Goal: Task Accomplishment & Management: Manage account settings

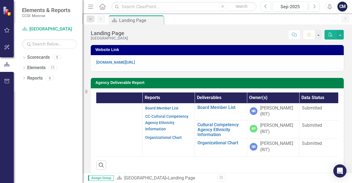
scroll to position [0, 50]
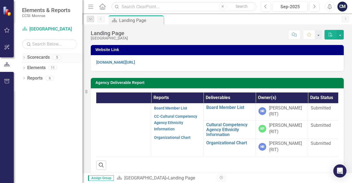
click at [27, 59] on div "Dropdown Scorecards 5" at bounding box center [52, 58] width 60 height 10
click at [24, 58] on icon "Dropdown" at bounding box center [24, 58] width 4 height 3
click at [54, 67] on link "[GEOGRAPHIC_DATA]" at bounding box center [56, 68] width 52 height 6
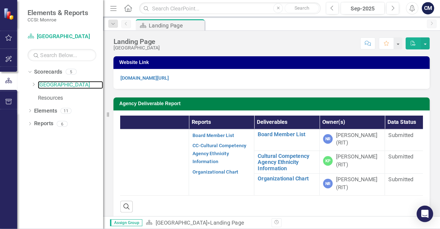
scroll to position [0, 0]
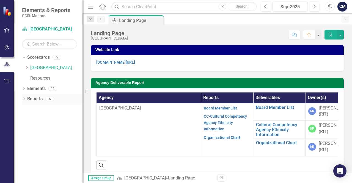
click at [31, 99] on link "Reports" at bounding box center [34, 99] width 15 height 6
click at [24, 99] on icon "Dropdown" at bounding box center [24, 99] width 4 height 3
click at [27, 109] on icon at bounding box center [26, 108] width 2 height 1
click at [26, 109] on icon "Dropdown" at bounding box center [26, 109] width 4 height 3
click at [51, 67] on link "[GEOGRAPHIC_DATA]" at bounding box center [56, 68] width 52 height 6
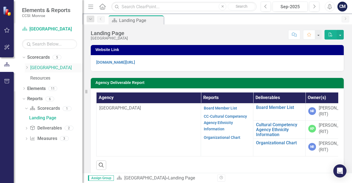
click at [51, 67] on link "[GEOGRAPHIC_DATA]" at bounding box center [56, 68] width 52 height 6
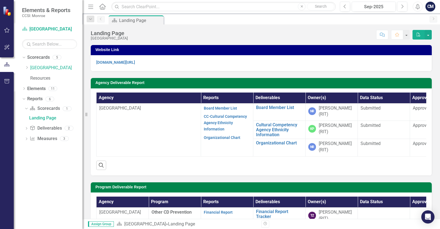
click at [253, 21] on div "Scorecard Landing Page Pin" at bounding box center [266, 19] width 319 height 9
click at [31, 67] on link "[GEOGRAPHIC_DATA]" at bounding box center [56, 68] width 52 height 6
click at [43, 67] on link "[GEOGRAPHIC_DATA]" at bounding box center [56, 68] width 52 height 6
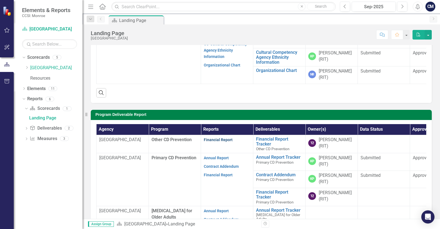
click at [216, 140] on link "Financial Report" at bounding box center [218, 140] width 29 height 4
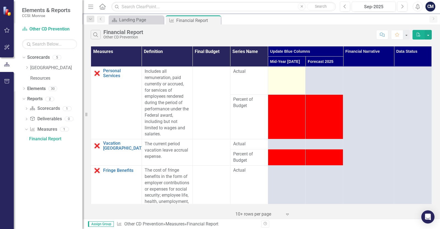
click at [283, 74] on div at bounding box center [287, 71] width 32 height 7
click at [287, 82] on td at bounding box center [287, 81] width 38 height 28
click at [285, 73] on div at bounding box center [287, 71] width 32 height 7
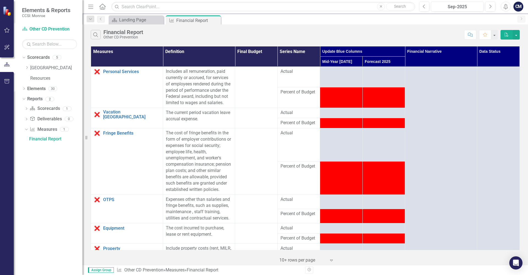
click at [332, 23] on div "Scorecard Landing Page Close Measure Financial Report Pin Close" at bounding box center [310, 19] width 407 height 9
click at [347, 81] on td at bounding box center [341, 77] width 43 height 21
click at [336, 77] on td at bounding box center [341, 77] width 43 height 21
click at [338, 74] on div at bounding box center [341, 71] width 37 height 7
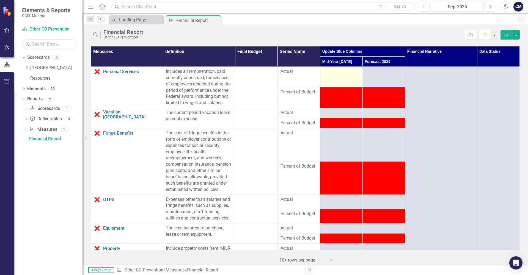
click at [338, 84] on td at bounding box center [341, 77] width 43 height 21
click at [338, 72] on div at bounding box center [341, 71] width 37 height 7
click at [337, 81] on td at bounding box center [341, 77] width 43 height 21
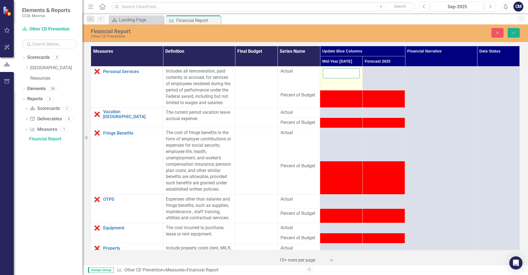
click at [335, 74] on input "number" at bounding box center [341, 73] width 37 height 10
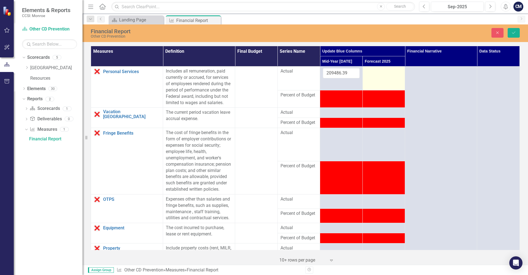
click at [374, 78] on td at bounding box center [383, 79] width 43 height 24
click at [341, 101] on td at bounding box center [341, 99] width 43 height 18
click at [378, 75] on td at bounding box center [383, 79] width 43 height 24
click at [381, 77] on td at bounding box center [383, 79] width 43 height 24
click at [379, 75] on td at bounding box center [383, 79] width 43 height 24
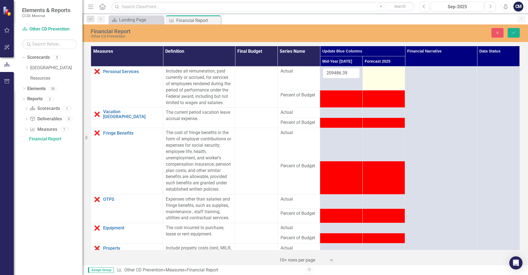
click at [379, 75] on td at bounding box center [383, 79] width 43 height 24
click at [376, 73] on div at bounding box center [383, 71] width 37 height 7
click at [374, 76] on td at bounding box center [383, 79] width 43 height 24
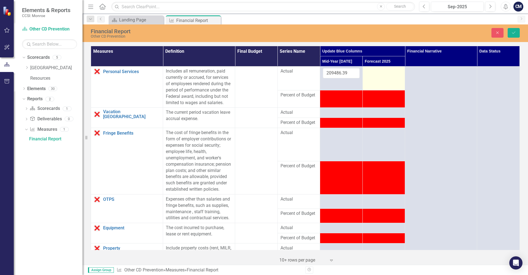
click at [374, 76] on td at bounding box center [383, 79] width 43 height 24
click at [376, 70] on input "number" at bounding box center [383, 73] width 37 height 10
click at [348, 73] on input "209486.39" at bounding box center [341, 73] width 37 height 10
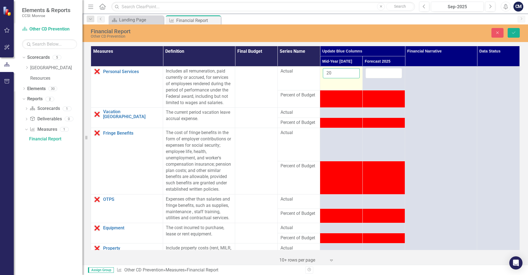
type input "2"
type input "104466.44"
click at [375, 73] on input "number" at bounding box center [383, 73] width 37 height 10
click at [375, 71] on input "number" at bounding box center [383, 73] width 37 height 10
type input "34190.70"
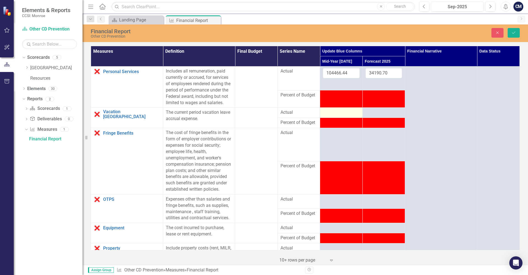
click at [339, 110] on div at bounding box center [341, 112] width 37 height 7
click at [337, 110] on div at bounding box center [341, 112] width 37 height 7
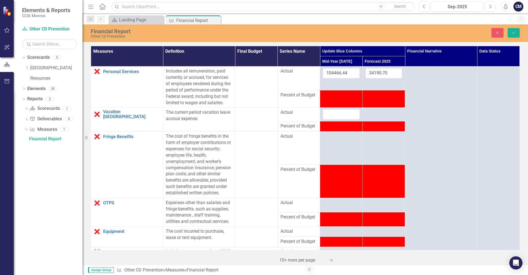
click at [518, 8] on div "CM" at bounding box center [518, 7] width 10 height 10
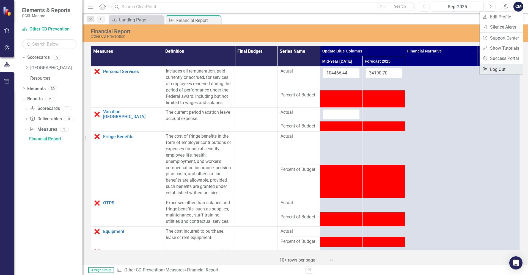
click at [501, 70] on link "Logout Log Out" at bounding box center [500, 69] width 43 height 10
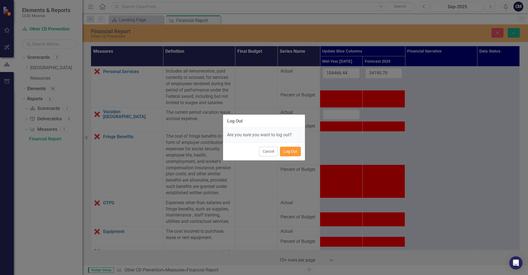
click at [291, 148] on button "Log Out" at bounding box center [290, 152] width 21 height 10
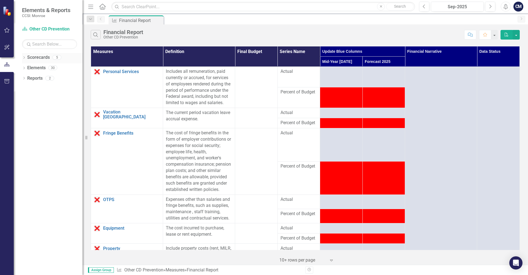
click at [24, 57] on icon "Dropdown" at bounding box center [24, 58] width 4 height 3
click at [27, 68] on icon "Dropdown" at bounding box center [27, 67] width 4 height 3
click at [58, 87] on link "Primary CD Prevention" at bounding box center [59, 89] width 47 height 6
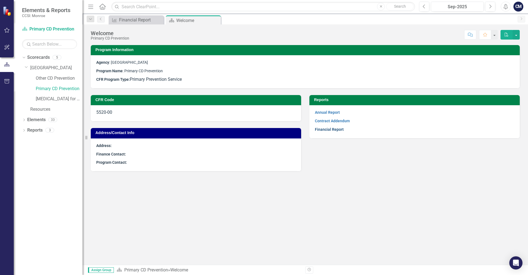
click at [333, 129] on link "Financial Report" at bounding box center [329, 129] width 29 height 4
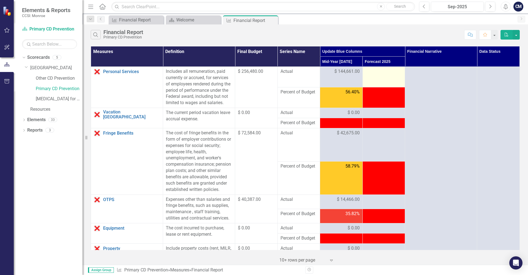
click at [378, 75] on td at bounding box center [383, 77] width 43 height 21
click at [380, 73] on div at bounding box center [383, 71] width 37 height 7
click at [377, 73] on div at bounding box center [383, 71] width 37 height 7
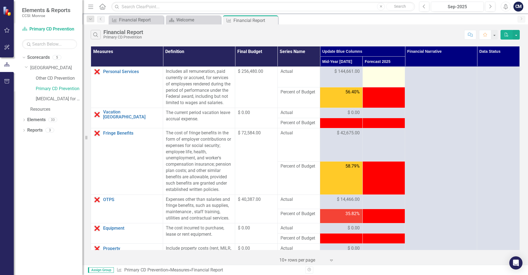
click at [377, 73] on div at bounding box center [383, 71] width 37 height 7
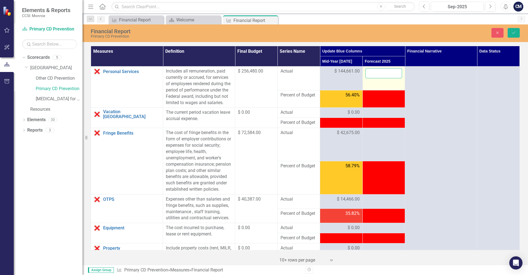
click at [375, 73] on input "number" at bounding box center [383, 73] width 37 height 10
type input "111819.00"
click at [385, 102] on td at bounding box center [383, 99] width 43 height 18
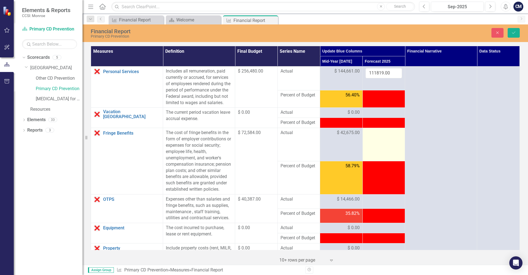
click at [382, 144] on td at bounding box center [383, 144] width 43 height 33
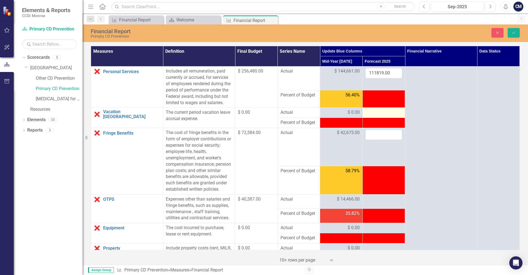
click at [374, 112] on div at bounding box center [383, 112] width 37 height 7
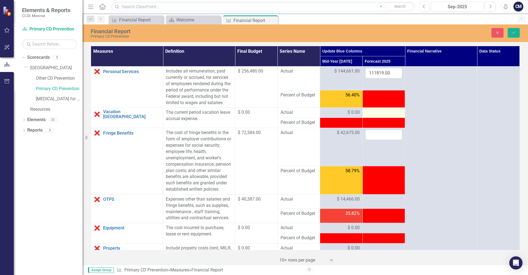
click at [385, 113] on div at bounding box center [383, 112] width 37 height 7
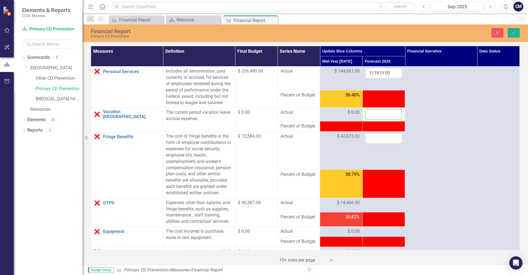
click at [378, 114] on input "number" at bounding box center [383, 114] width 37 height 10
type input "0"
click at [375, 140] on input "number" at bounding box center [383, 138] width 37 height 10
click at [373, 137] on input "number" at bounding box center [383, 138] width 37 height 10
type input "2"
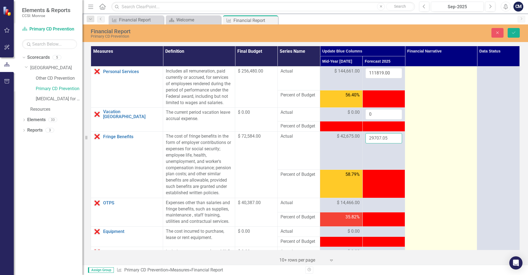
type input "29707.05"
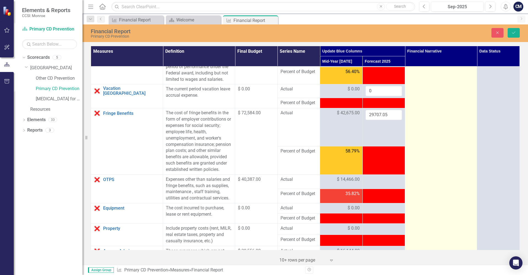
scroll to position [41, 0]
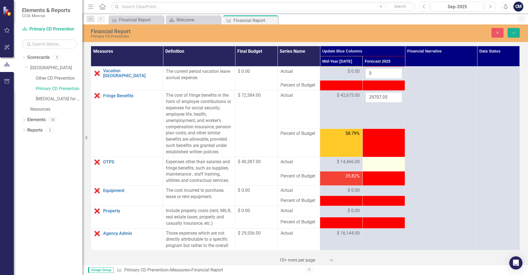
click at [384, 162] on div at bounding box center [383, 162] width 37 height 7
click at [25, 131] on icon "Dropdown" at bounding box center [24, 130] width 4 height 3
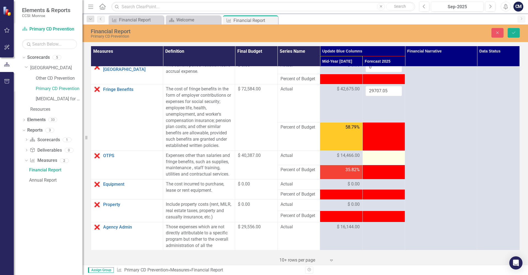
scroll to position [0, 0]
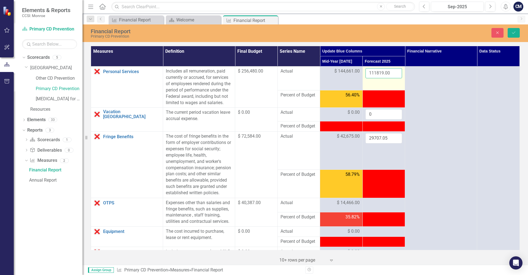
click at [390, 72] on input "111819.00" at bounding box center [383, 73] width 37 height 10
click button "Save" at bounding box center [513, 33] width 12 height 10
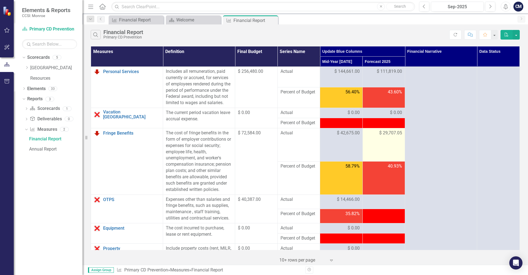
click at [402, 134] on span "$ 29,707.05" at bounding box center [390, 133] width 23 height 6
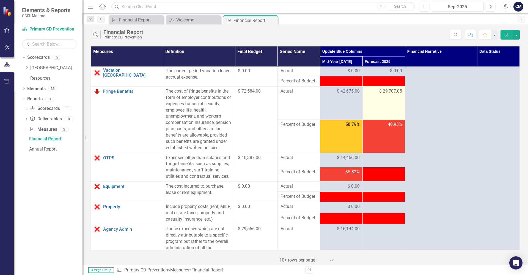
scroll to position [43, 0]
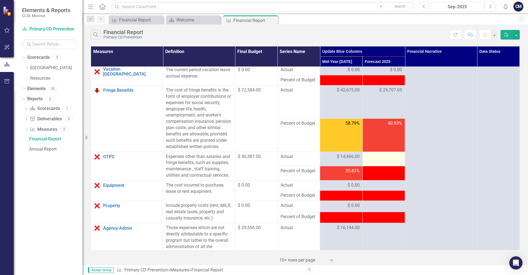
click at [379, 160] on div at bounding box center [383, 157] width 37 height 7
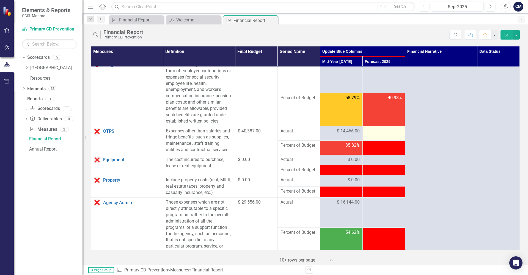
scroll to position [76, 0]
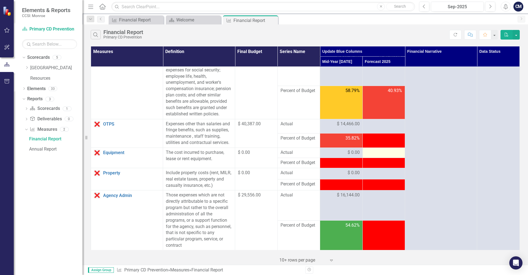
click at [379, 153] on div at bounding box center [383, 153] width 37 height 7
click at [379, 152] on div at bounding box center [383, 153] width 37 height 7
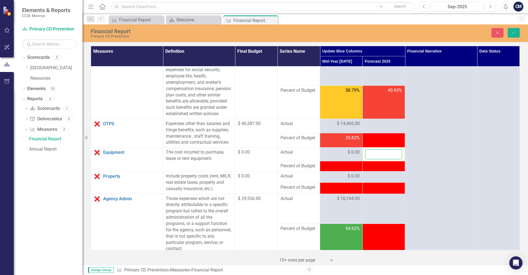
click at [379, 152] on input "number" at bounding box center [383, 154] width 37 height 10
type input "0"
click button "Save" at bounding box center [513, 33] width 12 height 10
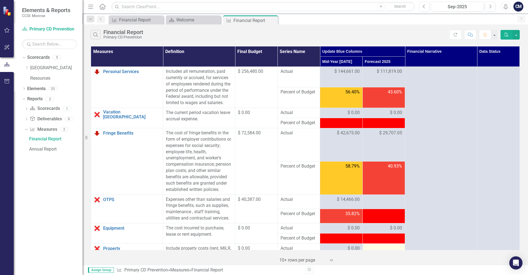
scroll to position [75, 0]
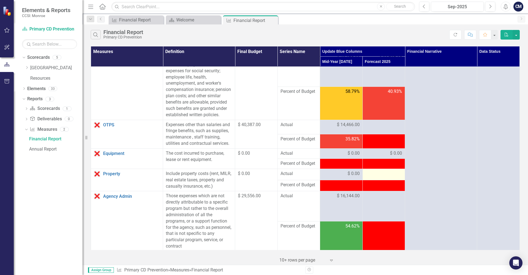
click at [383, 172] on div at bounding box center [383, 174] width 37 height 7
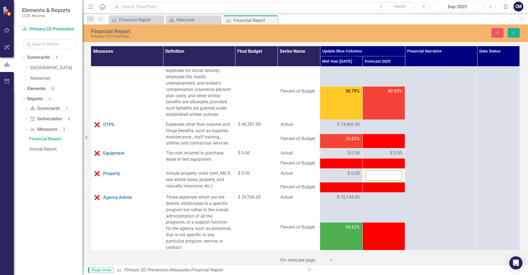
click at [379, 176] on input "number" at bounding box center [383, 175] width 37 height 10
type input "0"
click button "Save" at bounding box center [513, 33] width 12 height 10
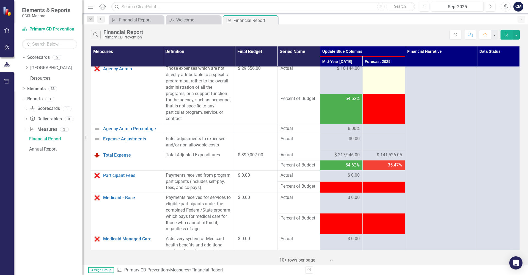
scroll to position [203, 0]
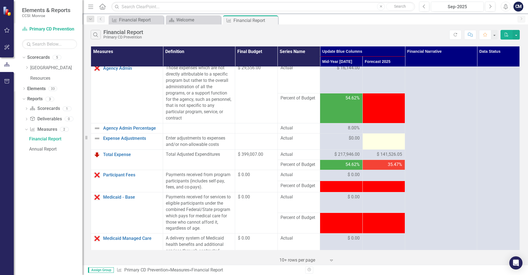
click at [377, 139] on div at bounding box center [383, 138] width 37 height 7
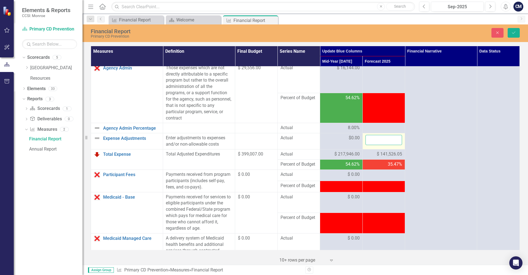
click at [377, 139] on input "number" at bounding box center [383, 140] width 37 height 10
type input "0"
click button "Save" at bounding box center [513, 33] width 12 height 10
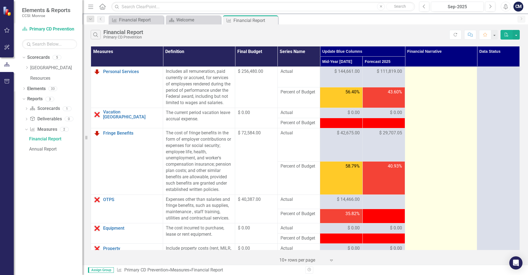
scroll to position [53, 0]
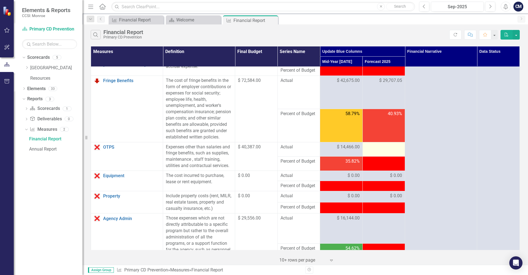
click at [378, 147] on div at bounding box center [383, 147] width 37 height 7
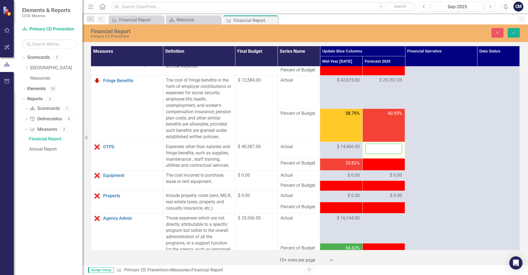
click at [374, 148] on input "number" at bounding box center [383, 149] width 37 height 10
click at [390, 148] on input "14301.06" at bounding box center [383, 149] width 37 height 10
type input "1"
type input "24369.00"
click at [507, 28] on button "Save" at bounding box center [513, 33] width 12 height 10
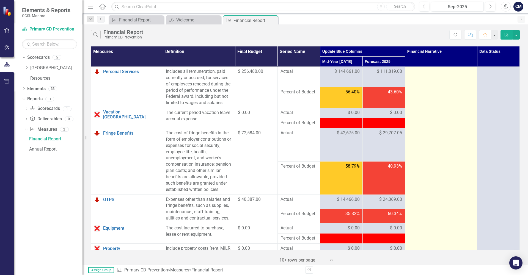
scroll to position [65, 0]
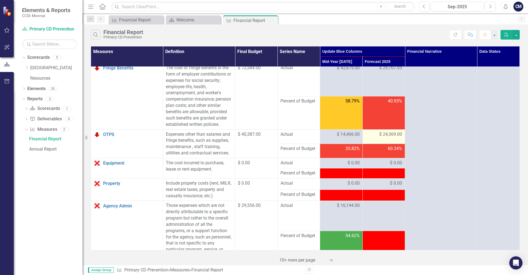
click at [389, 139] on td "$ 24,369.00" at bounding box center [383, 136] width 43 height 14
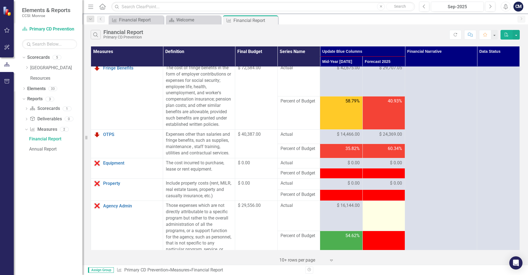
click at [391, 211] on td at bounding box center [383, 216] width 43 height 30
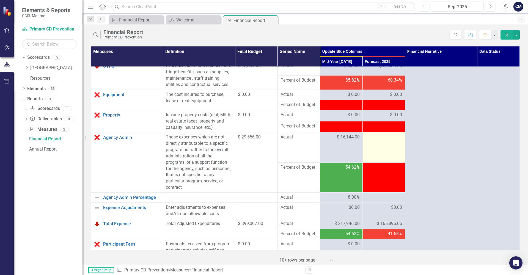
scroll to position [134, 0]
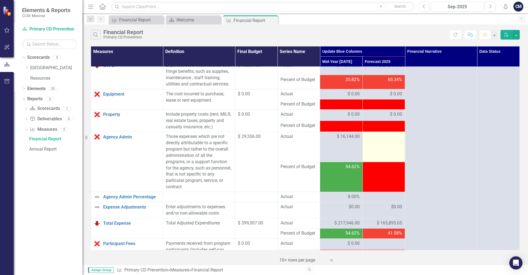
click at [373, 139] on div at bounding box center [383, 137] width 37 height 7
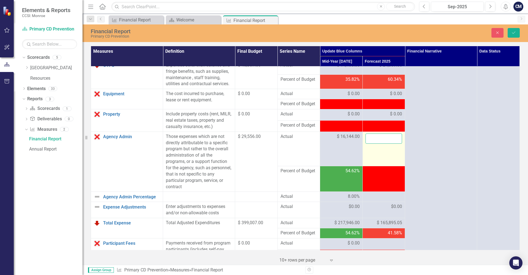
click at [373, 139] on input "number" at bounding box center [383, 139] width 37 height 10
click at [371, 137] on input "number" at bounding box center [383, 139] width 37 height 10
type input "3"
type input "15213.79"
click button "Save" at bounding box center [513, 33] width 12 height 10
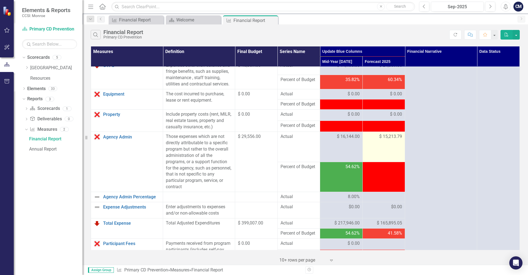
click at [400, 137] on span "$ 15,213.79" at bounding box center [390, 137] width 23 height 6
click at [396, 137] on span "$ 15,213.79" at bounding box center [390, 137] width 23 height 6
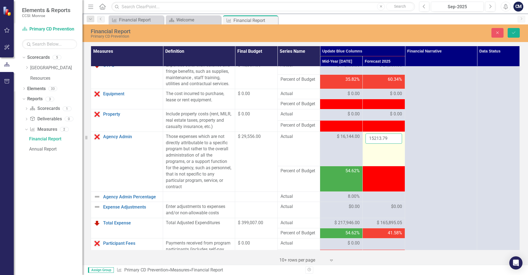
click at [387, 137] on input "15213.79" at bounding box center [383, 139] width 37 height 10
type input "15214.00"
click button "Save" at bounding box center [513, 33] width 12 height 10
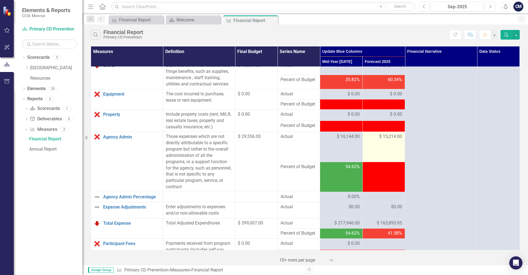
click at [397, 137] on span "$ 15,214.00" at bounding box center [390, 137] width 23 height 6
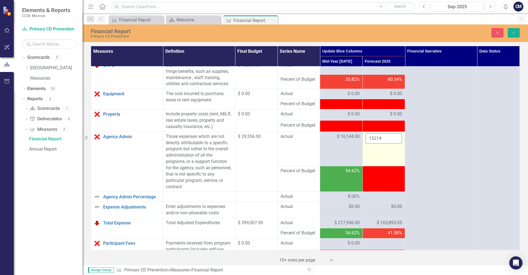
click at [382, 139] on input "15214" at bounding box center [383, 139] width 37 height 10
type input "1"
type input "15213"
click button "Save" at bounding box center [513, 33] width 12 height 10
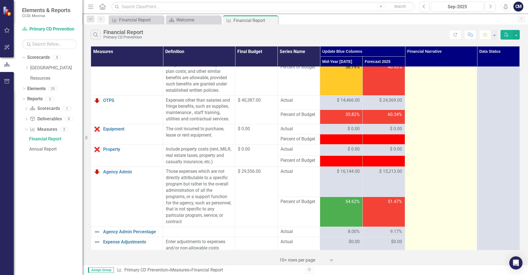
scroll to position [101, 0]
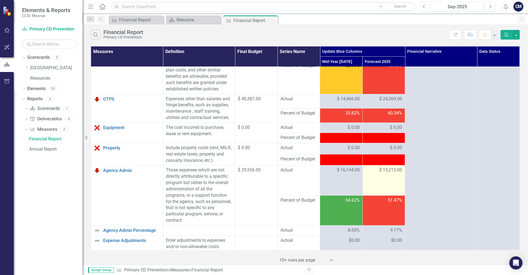
click at [390, 169] on span "$ 15,213.00" at bounding box center [390, 170] width 23 height 6
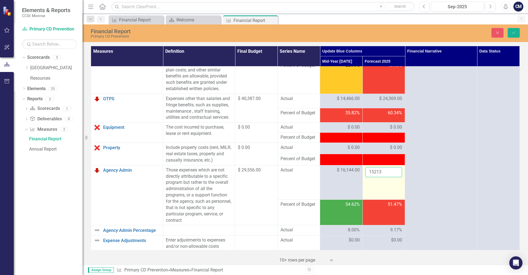
drag, startPoint x: 384, startPoint y: 172, endPoint x: 335, endPoint y: 168, distance: 49.6
click at [365, 168] on input "15213" at bounding box center [383, 172] width 37 height 10
type input "13412"
click button "Save" at bounding box center [513, 33] width 12 height 10
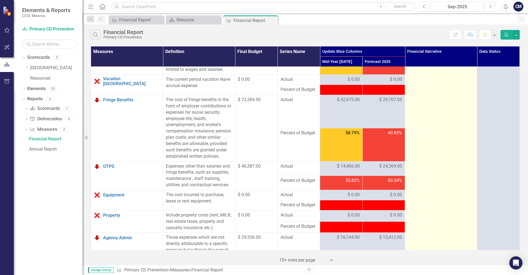
scroll to position [0, 0]
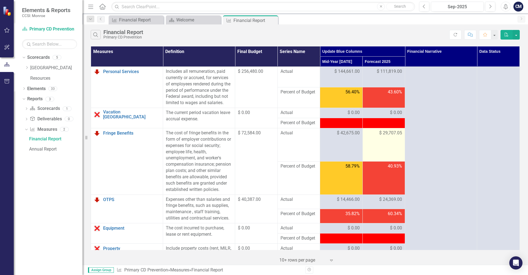
click at [385, 133] on span "$ 29,707.05" at bounding box center [390, 133] width 23 height 6
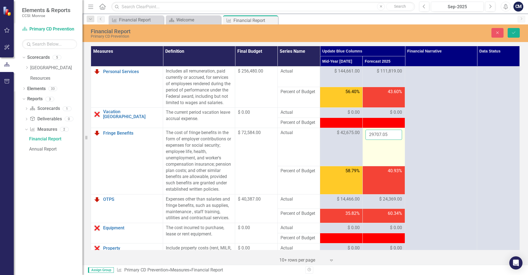
click at [388, 134] on input "29707.05" at bounding box center [383, 135] width 37 height 10
type input "29707"
click button "Save" at bounding box center [513, 33] width 12 height 10
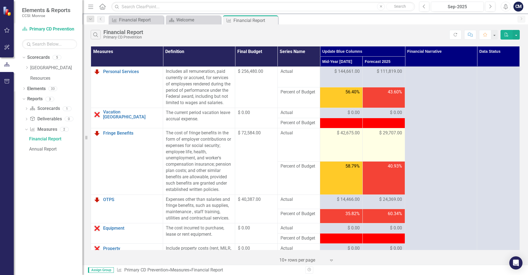
click at [349, 148] on td "$ 42,675.00" at bounding box center [341, 144] width 43 height 33
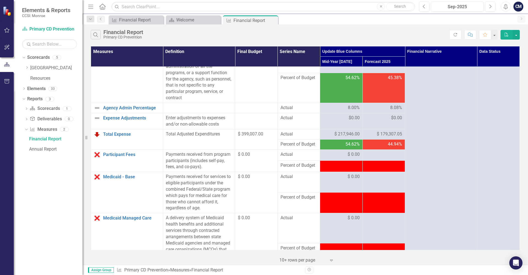
scroll to position [222, 0]
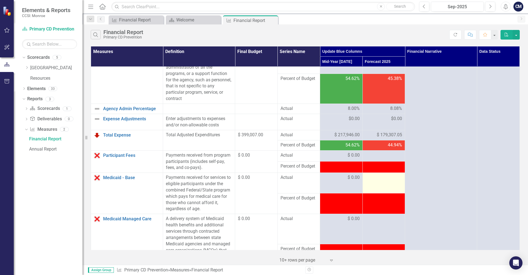
click at [381, 178] on div at bounding box center [383, 178] width 37 height 7
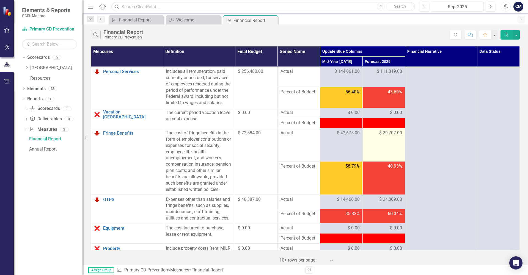
scroll to position [5, 0]
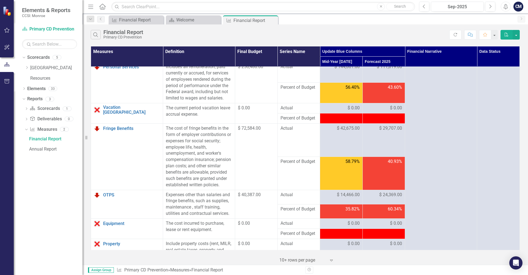
click at [393, 127] on span "$ 29,707.00" at bounding box center [390, 128] width 23 height 6
click at [386, 129] on span "$ 29,707.00" at bounding box center [390, 128] width 23 height 6
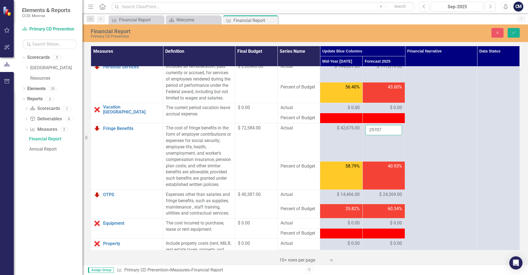
click at [387, 131] on input "29707" at bounding box center [383, 130] width 37 height 10
click button "Save" at bounding box center [513, 33] width 12 height 10
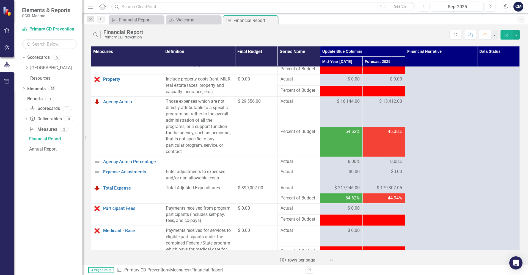
scroll to position [207, 0]
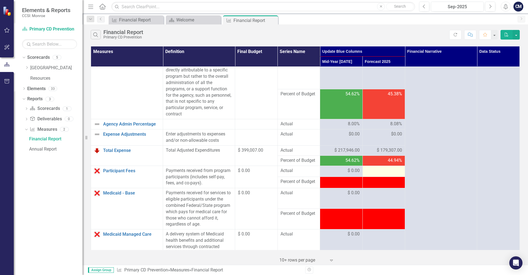
click at [377, 172] on div at bounding box center [383, 171] width 37 height 7
click at [383, 170] on div at bounding box center [383, 171] width 37 height 7
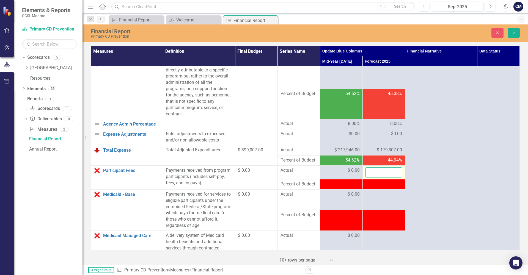
click at [383, 170] on input "number" at bounding box center [383, 172] width 37 height 10
type input "0"
click button "Save" at bounding box center [513, 33] width 12 height 10
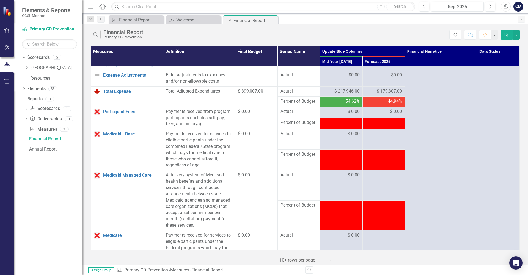
scroll to position [247, 0]
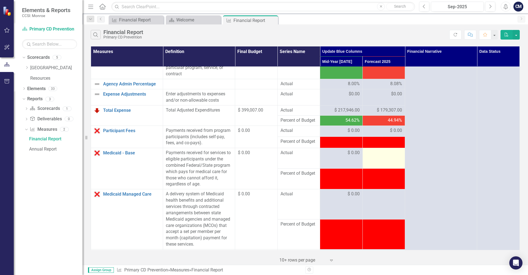
click at [379, 157] on td at bounding box center [383, 158] width 43 height 21
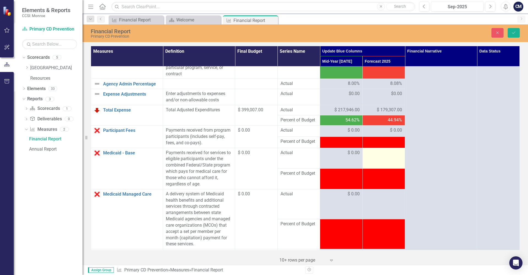
click at [379, 157] on td at bounding box center [383, 158] width 43 height 21
click at [376, 154] on input "number" at bounding box center [383, 155] width 37 height 10
type input "0"
click button "Save" at bounding box center [513, 33] width 12 height 10
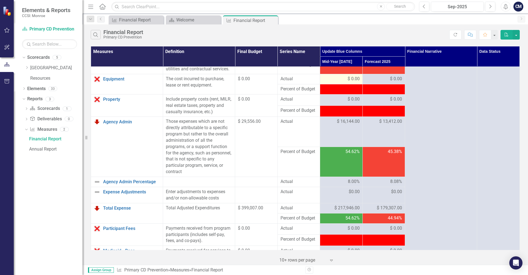
scroll to position [288, 0]
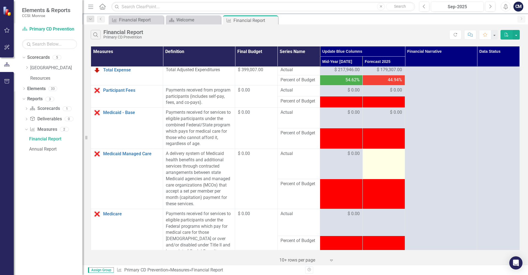
click at [378, 159] on td at bounding box center [383, 164] width 43 height 30
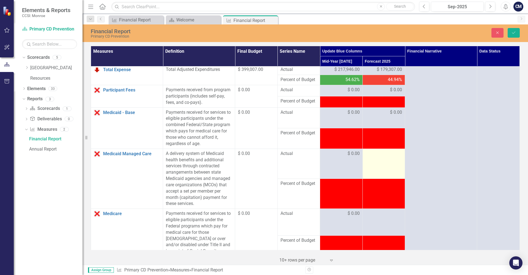
click at [381, 155] on div at bounding box center [383, 154] width 37 height 7
click at [380, 155] on input "number" at bounding box center [383, 156] width 37 height 10
type input "0"
click button "Save" at bounding box center [513, 33] width 12 height 10
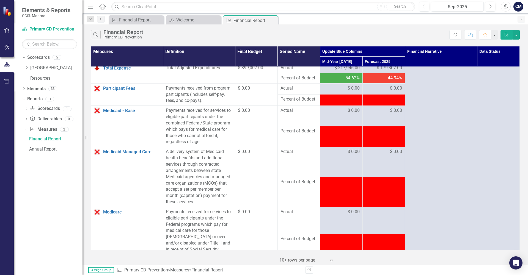
scroll to position [333, 0]
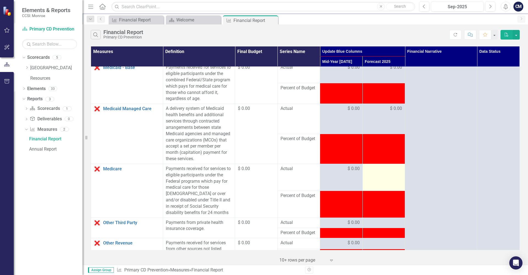
click at [370, 173] on td at bounding box center [383, 177] width 43 height 27
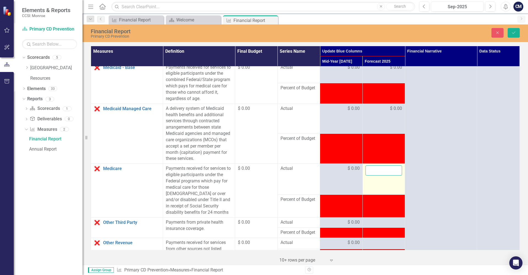
click at [371, 169] on input "number" at bounding box center [383, 170] width 37 height 10
type input "0"
click button "Save" at bounding box center [513, 33] width 12 height 10
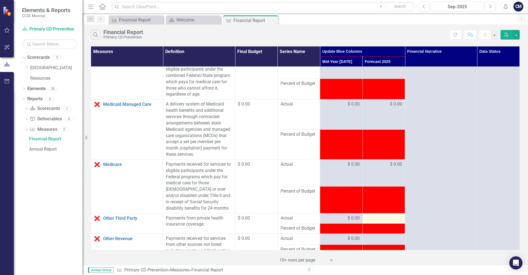
scroll to position [418, 0]
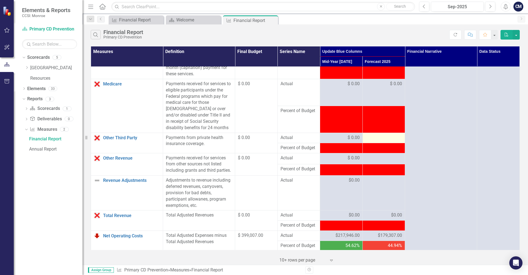
click at [373, 137] on div at bounding box center [383, 138] width 37 height 7
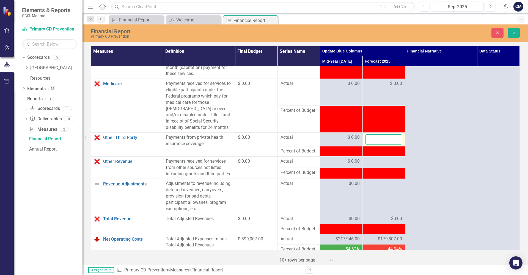
click at [373, 137] on input "number" at bounding box center [383, 139] width 37 height 10
type input "0"
click button "Save" at bounding box center [513, 33] width 12 height 10
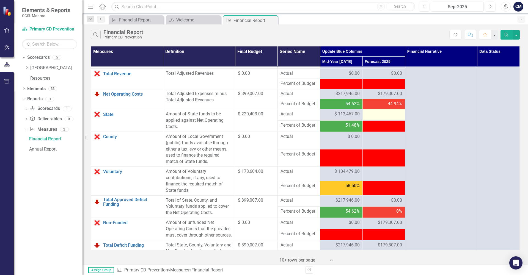
scroll to position [560, 0]
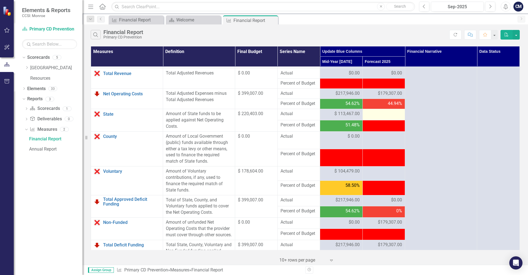
click at [378, 113] on div at bounding box center [383, 114] width 37 height 7
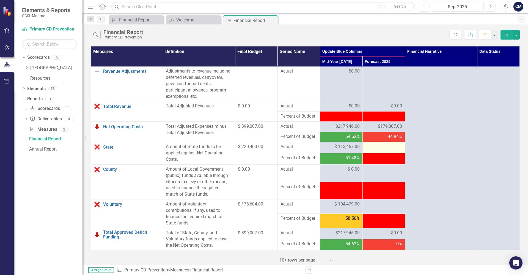
scroll to position [527, 0]
click at [382, 147] on div at bounding box center [383, 147] width 37 height 7
click at [380, 146] on div at bounding box center [383, 147] width 37 height 7
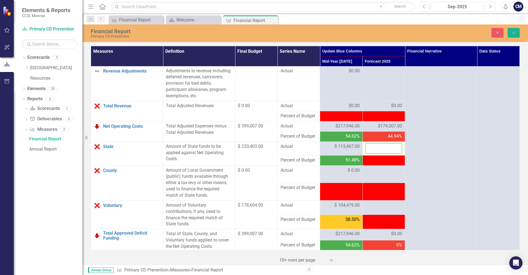
click at [380, 146] on input "number" at bounding box center [383, 149] width 37 height 10
type input "106936"
click button "Save" at bounding box center [513, 33] width 12 height 10
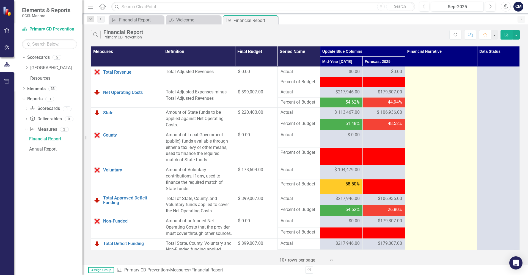
scroll to position [561, 0]
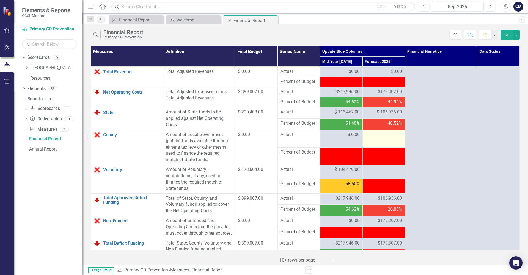
click at [378, 135] on div at bounding box center [383, 135] width 37 height 7
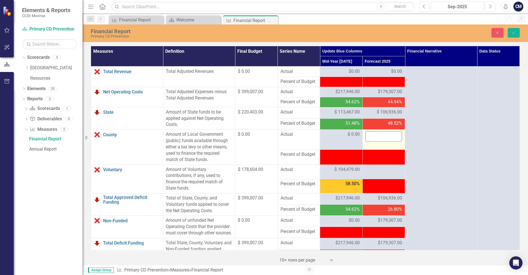
click at [378, 135] on input "number" at bounding box center [383, 136] width 37 height 10
type input "0"
click button "Save" at bounding box center [513, 33] width 12 height 10
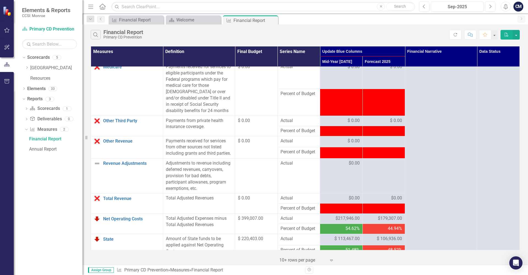
scroll to position [460, 0]
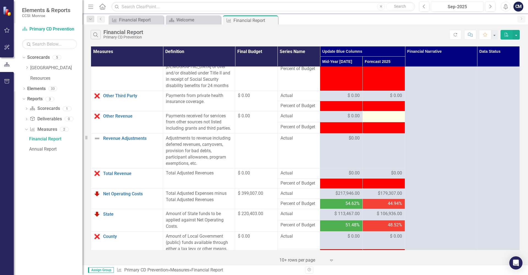
click at [379, 115] on div at bounding box center [383, 116] width 37 height 7
click at [386, 115] on div at bounding box center [383, 116] width 37 height 7
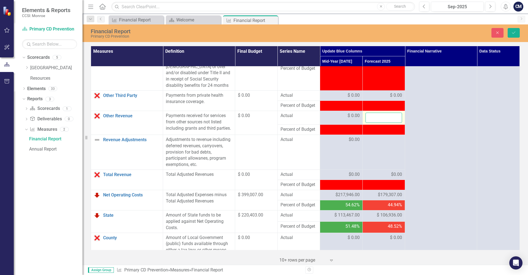
click at [380, 115] on input "number" at bounding box center [383, 118] width 37 height 10
type input "0"
click button "Save" at bounding box center [513, 33] width 12 height 10
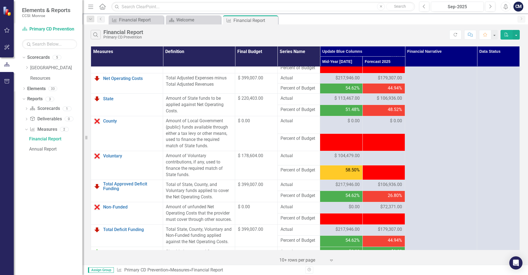
scroll to position [595, 0]
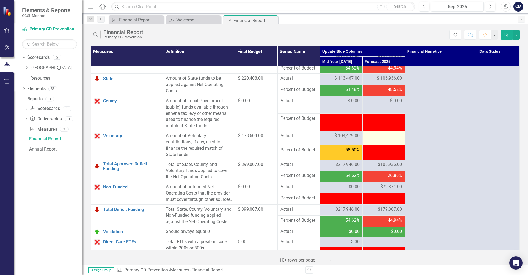
click at [384, 137] on div at bounding box center [383, 136] width 37 height 7
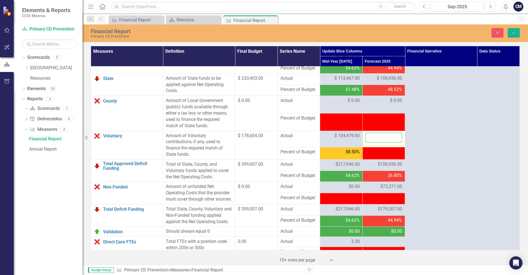
click at [374, 136] on input "number" at bounding box center [383, 138] width 37 height 10
type input "1"
type input "74125"
click button "Save" at bounding box center [513, 33] width 12 height 10
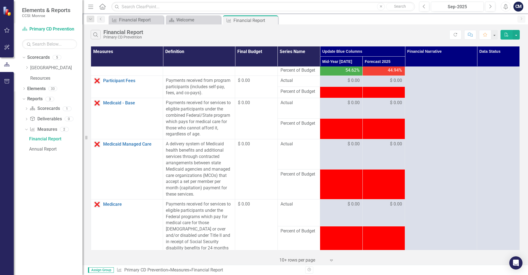
scroll to position [378, 0]
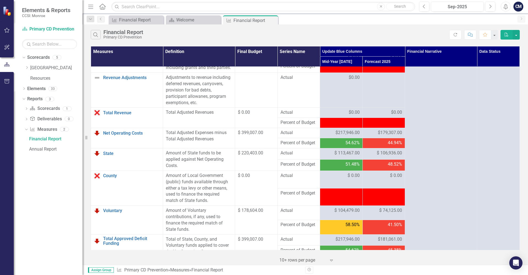
click at [363, 173] on td "$ 0.00" at bounding box center [383, 180] width 43 height 18
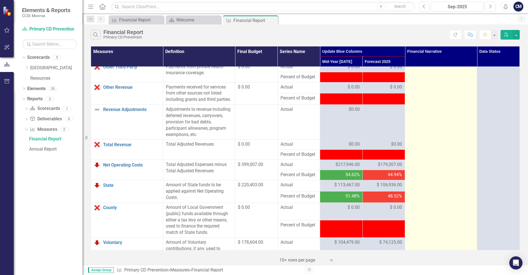
scroll to position [487, 0]
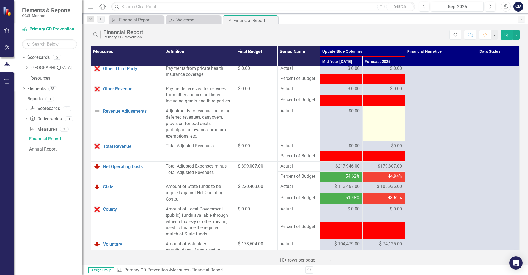
click at [388, 110] on div at bounding box center [383, 111] width 37 height 7
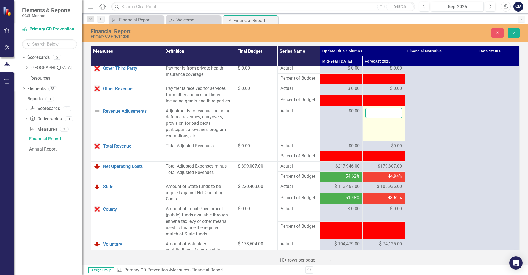
click at [382, 114] on input "number" at bounding box center [383, 113] width 37 height 10
type input "0"
click button "Save" at bounding box center [513, 33] width 12 height 10
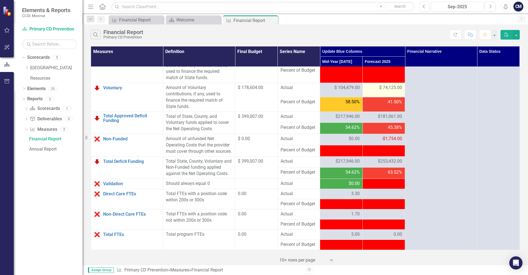
scroll to position [650, 0]
click at [383, 193] on div at bounding box center [383, 194] width 37 height 7
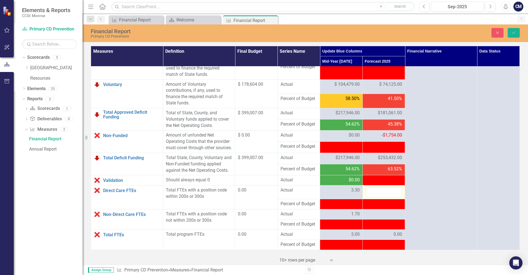
scroll to position [650, 0]
click at [383, 193] on input "number" at bounding box center [383, 192] width 37 height 10
type input "3.30"
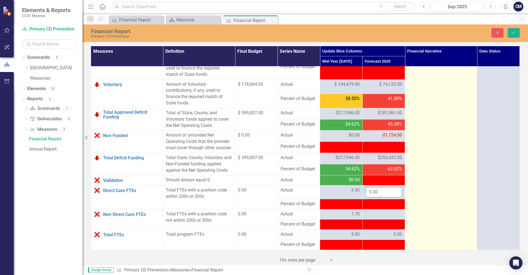
scroll to position [653, 0]
click button "Save" at bounding box center [513, 33] width 12 height 10
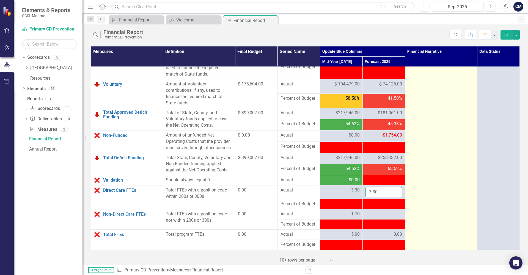
scroll to position [650, 0]
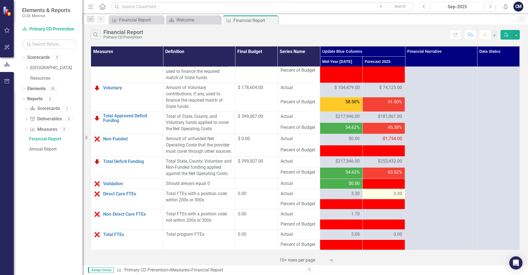
click at [393, 192] on div "3.30" at bounding box center [383, 194] width 37 height 6
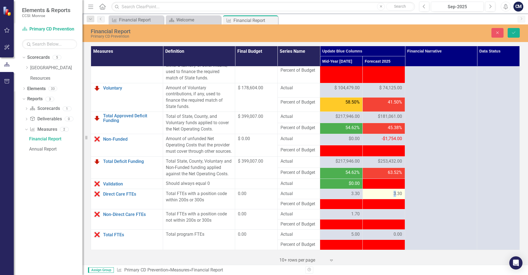
scroll to position [650, 0]
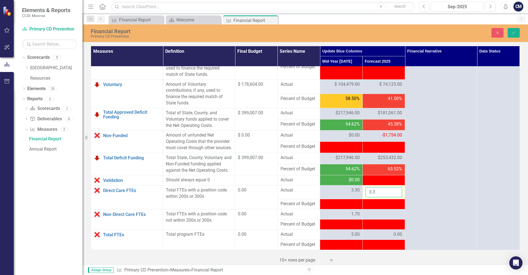
click at [380, 194] on input "3.3" at bounding box center [383, 192] width 37 height 10
type input "3"
type input "3.3"
click button "Save" at bounding box center [513, 33] width 12 height 10
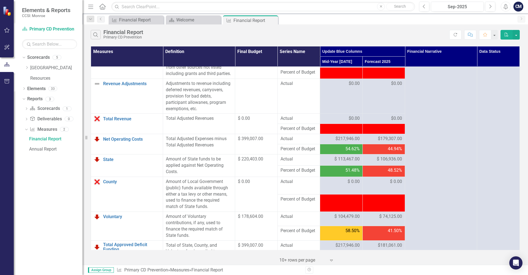
scroll to position [650, 0]
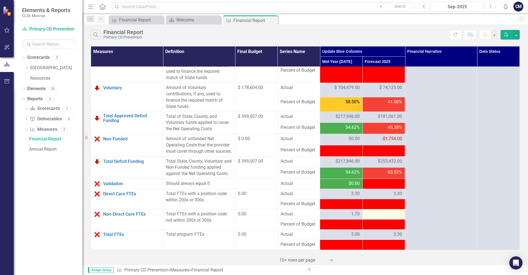
click at [381, 214] on div at bounding box center [383, 214] width 37 height 7
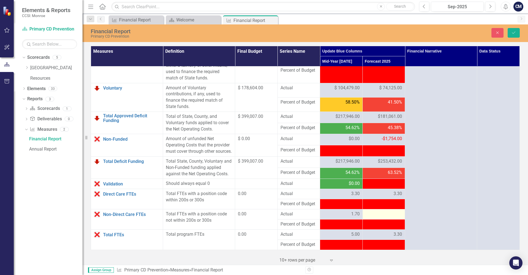
scroll to position [650, 0]
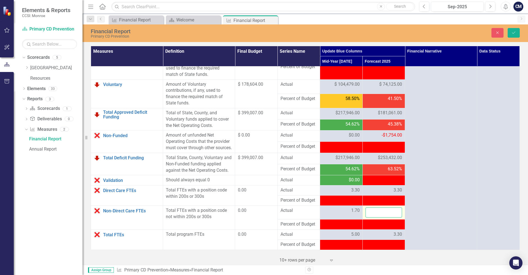
click at [379, 214] on input "number" at bounding box center [383, 213] width 37 height 10
type input "1.7"
click button "Save" at bounding box center [513, 33] width 12 height 10
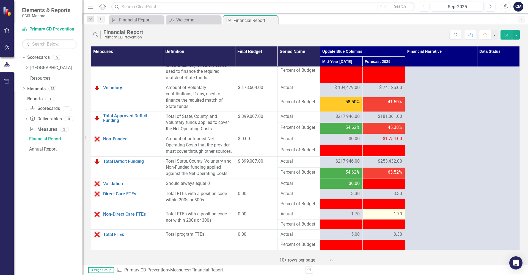
scroll to position [650, 0]
click at [395, 214] on span "1.70" at bounding box center [397, 214] width 9 height 6
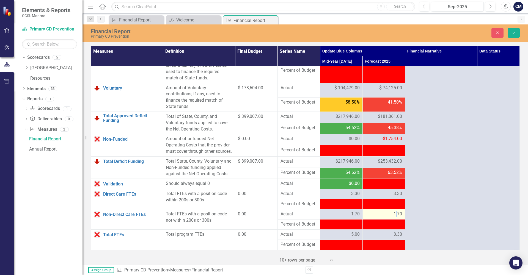
scroll to position [650, 0]
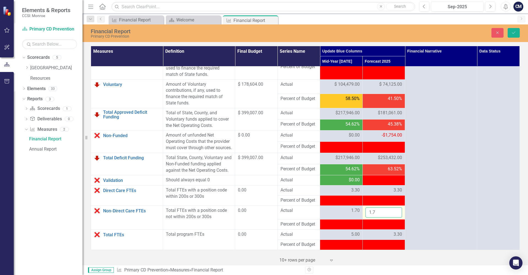
click at [381, 215] on input "1.7" at bounding box center [383, 213] width 37 height 10
type input "1"
type input "1.7"
click button "Save" at bounding box center [513, 33] width 12 height 10
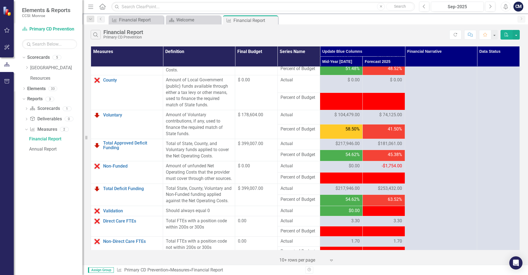
scroll to position [650, 0]
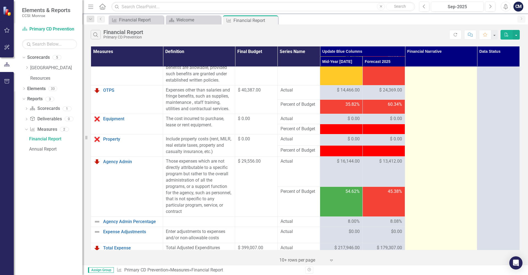
scroll to position [0, 0]
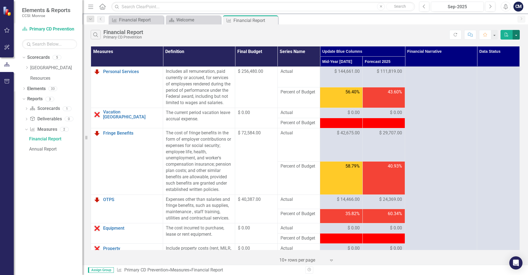
click at [516, 35] on button "button" at bounding box center [515, 35] width 7 height 10
click at [409, 19] on div "Measure Financial Report Close Scorecard Welcome Close Measure Financial Report…" at bounding box center [310, 19] width 407 height 9
click at [494, 35] on button "button" at bounding box center [493, 35] width 7 height 10
click at [407, 25] on div "Search Financial Report Primary CD Prevention Refresh Comment Favorite PDF" at bounding box center [304, 33] width 445 height 18
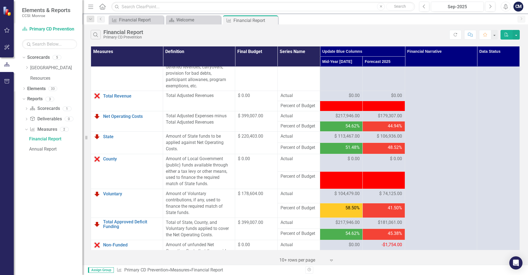
scroll to position [537, 0]
click at [386, 222] on span "$181,061.00" at bounding box center [390, 222] width 24 height 6
click at [388, 223] on span "$181,061.00" at bounding box center [390, 222] width 24 height 6
click at [389, 116] on span "$179,307.00" at bounding box center [390, 116] width 24 height 6
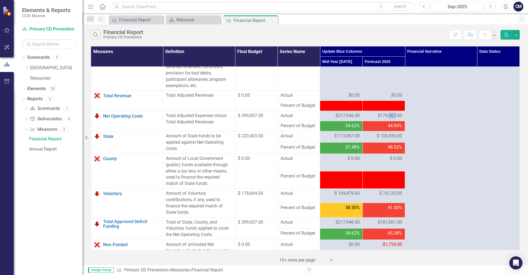
click at [389, 116] on span "$179,307.00" at bounding box center [390, 116] width 24 height 6
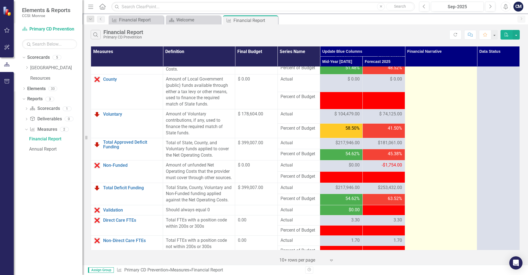
scroll to position [617, 0]
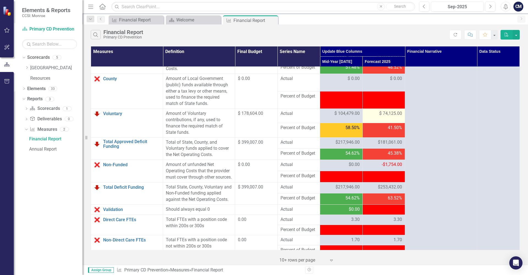
click at [381, 114] on span "$ 74,125.00" at bounding box center [390, 114] width 23 height 6
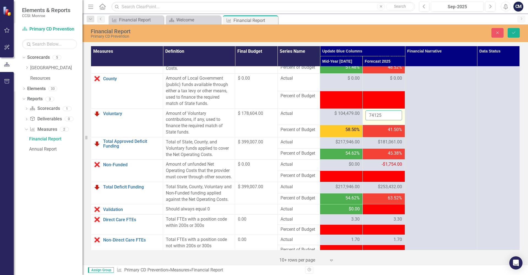
drag, startPoint x: 383, startPoint y: 114, endPoint x: 362, endPoint y: 115, distance: 20.6
click at [365, 115] on input "74125" at bounding box center [383, 116] width 37 height 10
type input "72371"
click button "Save" at bounding box center [513, 33] width 12 height 10
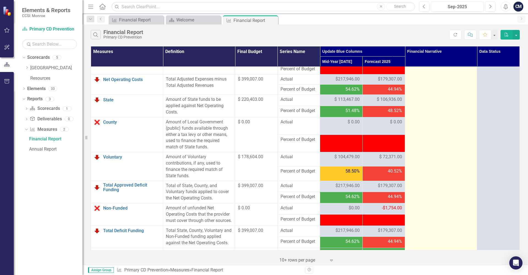
scroll to position [574, 0]
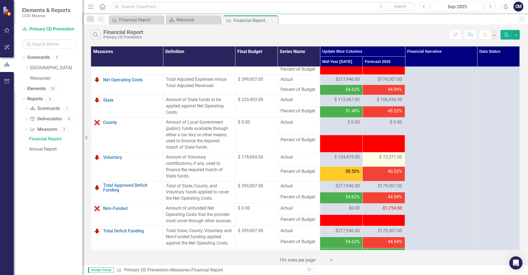
click at [391, 157] on span "$ 72,371.00" at bounding box center [390, 157] width 23 height 6
click at [399, 157] on span "$ 72,371.00" at bounding box center [390, 157] width 23 height 6
click at [395, 157] on span "$ 72,371.00" at bounding box center [390, 157] width 23 height 6
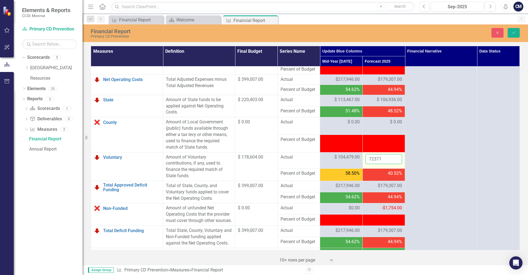
drag, startPoint x: 382, startPoint y: 159, endPoint x: 333, endPoint y: 162, distance: 49.1
click at [365, 162] on input "72371" at bounding box center [383, 159] width 37 height 10
type input "74125"
click button "Save" at bounding box center [513, 33] width 12 height 10
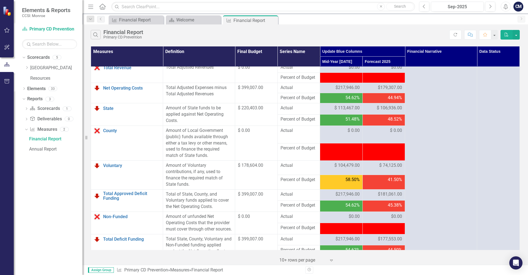
scroll to position [566, 0]
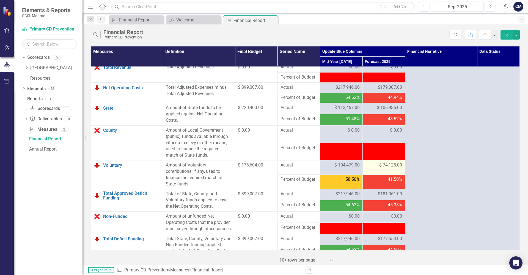
click at [389, 167] on span "$ 74,125.00" at bounding box center [390, 165] width 23 height 6
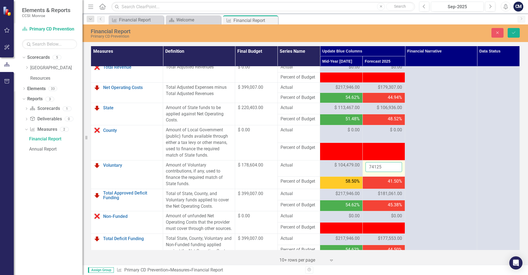
drag, startPoint x: 385, startPoint y: 164, endPoint x: 357, endPoint y: 174, distance: 29.6
click at [365, 172] on input "74125" at bounding box center [383, 167] width 37 height 10
type input "72371"
click button "Save" at bounding box center [513, 33] width 12 height 10
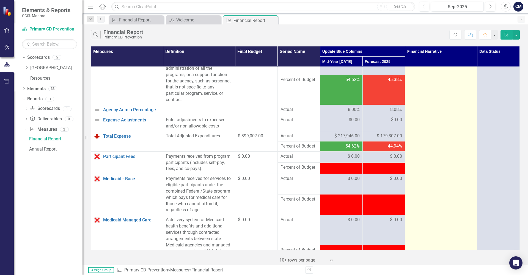
scroll to position [201, 0]
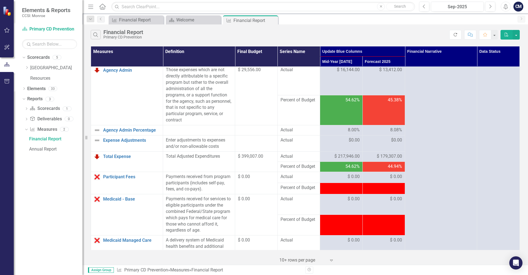
click at [457, 35] on icon "Refresh" at bounding box center [455, 35] width 5 height 4
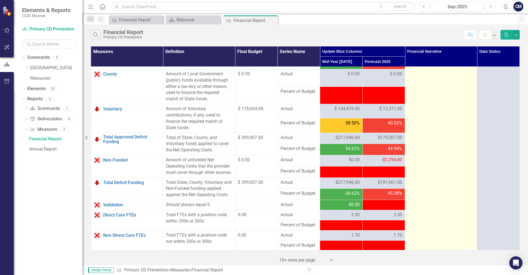
scroll to position [650, 0]
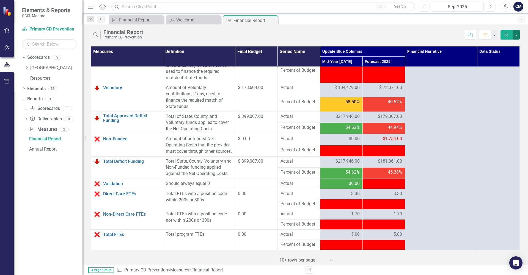
click at [515, 35] on button "button" at bounding box center [515, 35] width 7 height 10
click at [504, 44] on link "PDF Export to PDF" at bounding box center [497, 45] width 43 height 10
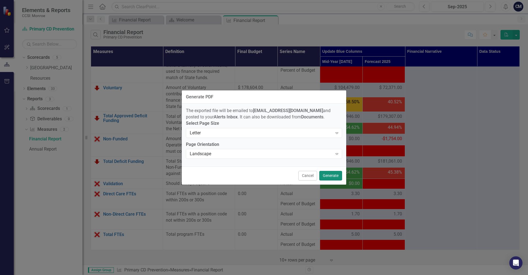
click at [332, 177] on button "Generate" at bounding box center [330, 176] width 23 height 10
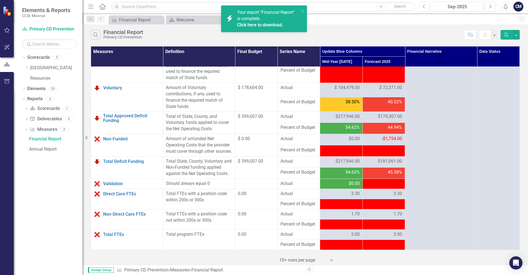
click at [263, 23] on link "Click here to download." at bounding box center [260, 24] width 46 height 5
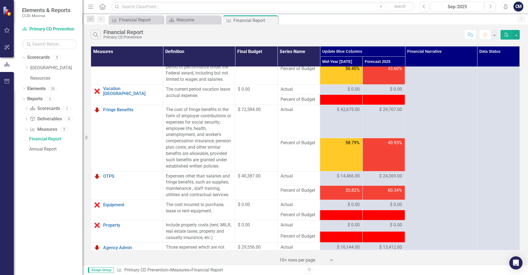
scroll to position [23, 0]
click at [394, 176] on span "$ 24,369.00" at bounding box center [390, 176] width 23 height 6
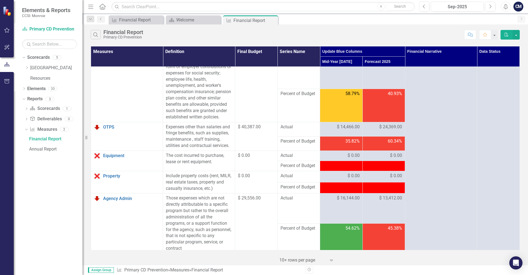
scroll to position [72, 0]
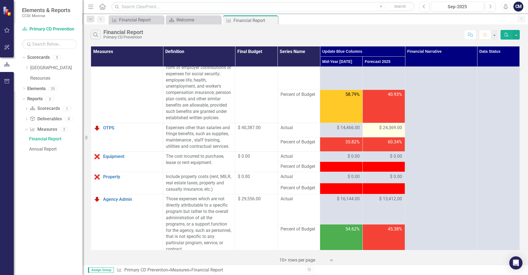
click at [391, 129] on span "$ 24,369.00" at bounding box center [390, 128] width 23 height 6
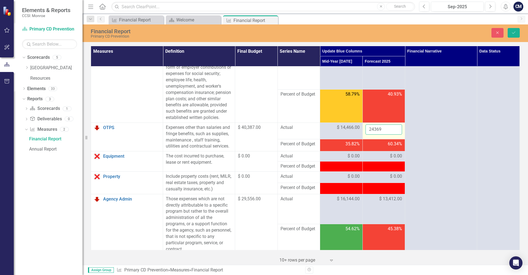
drag, startPoint x: 386, startPoint y: 130, endPoint x: 355, endPoint y: 128, distance: 30.8
click at [365, 128] on input "24369" at bounding box center [383, 130] width 37 height 10
type input "22615"
click button "Save" at bounding box center [513, 33] width 12 height 10
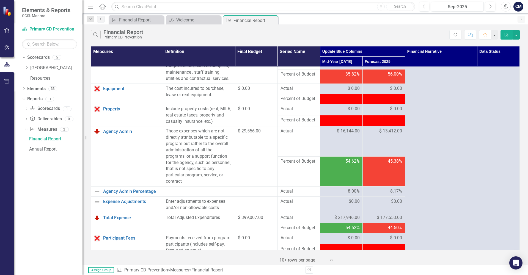
scroll to position [0, 0]
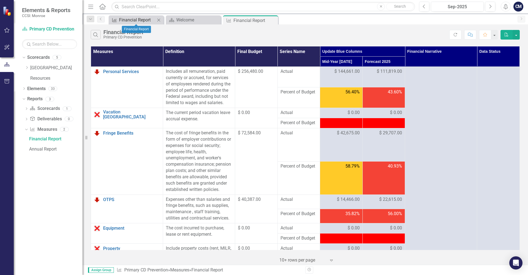
click at [143, 18] on div "Financial Report" at bounding box center [137, 19] width 36 height 7
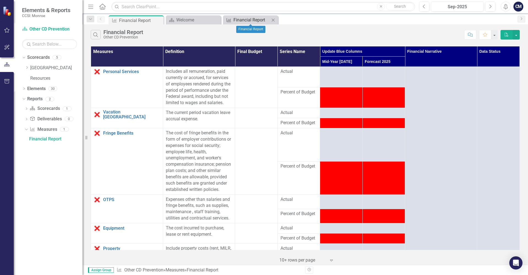
click at [247, 18] on div "Financial Report" at bounding box center [251, 19] width 36 height 7
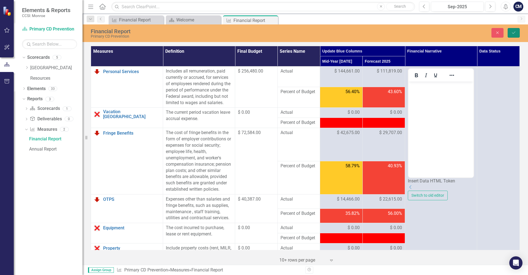
click at [512, 31] on icon "Save" at bounding box center [513, 33] width 5 height 4
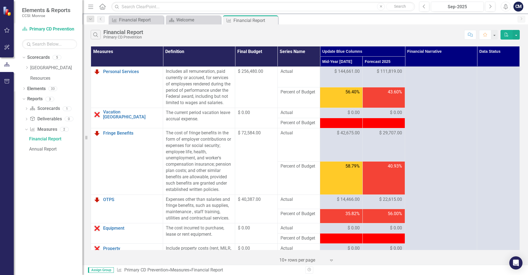
click at [499, 58] on th "Data Status" at bounding box center [498, 56] width 43 height 20
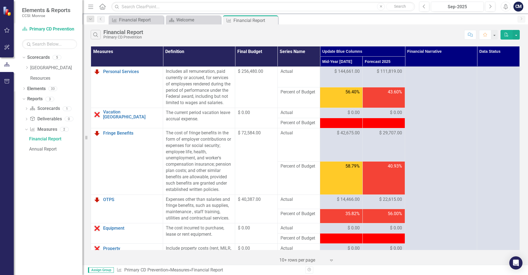
click at [499, 58] on th "Data Status" at bounding box center [498, 56] width 43 height 20
click at [492, 49] on th "Data Status" at bounding box center [498, 56] width 43 height 20
click at [491, 57] on th "Data Status" at bounding box center [498, 56] width 43 height 20
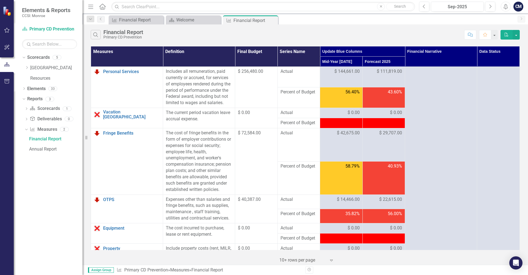
click at [493, 58] on th "Data Status" at bounding box center [498, 56] width 43 height 20
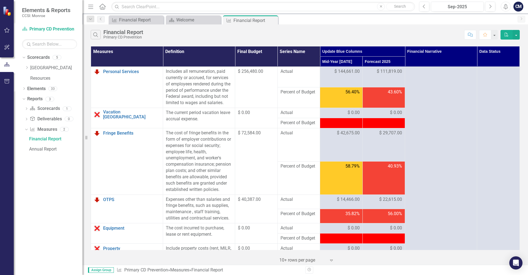
click at [494, 60] on th "Data Status" at bounding box center [498, 56] width 43 height 20
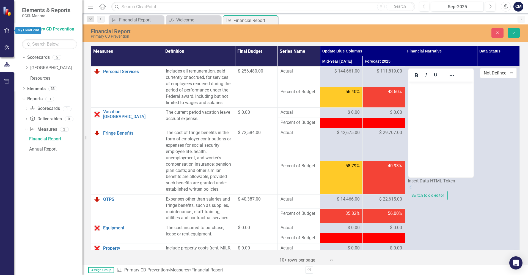
click at [494, 56] on th "Data Status" at bounding box center [498, 56] width 43 height 20
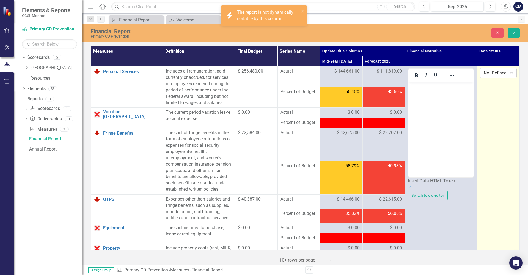
click at [513, 73] on icon "Expand" at bounding box center [511, 73] width 5 height 4
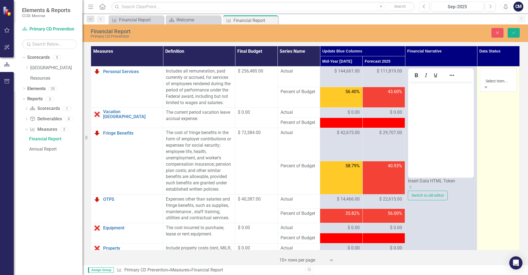
click at [513, 33] on icon "Save" at bounding box center [513, 33] width 5 height 4
